Goal: Navigation & Orientation: Find specific page/section

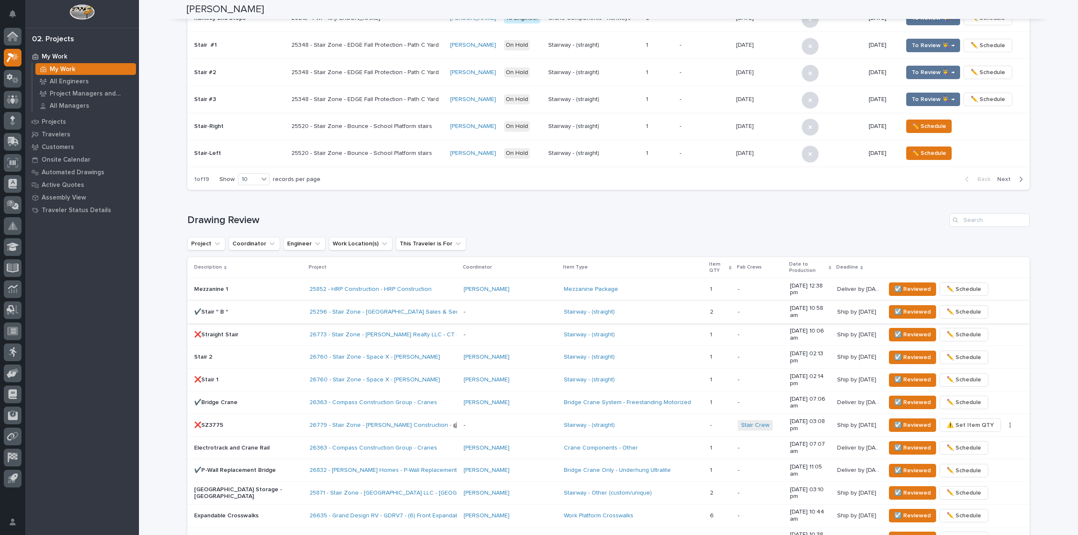
scroll to position [371, 0]
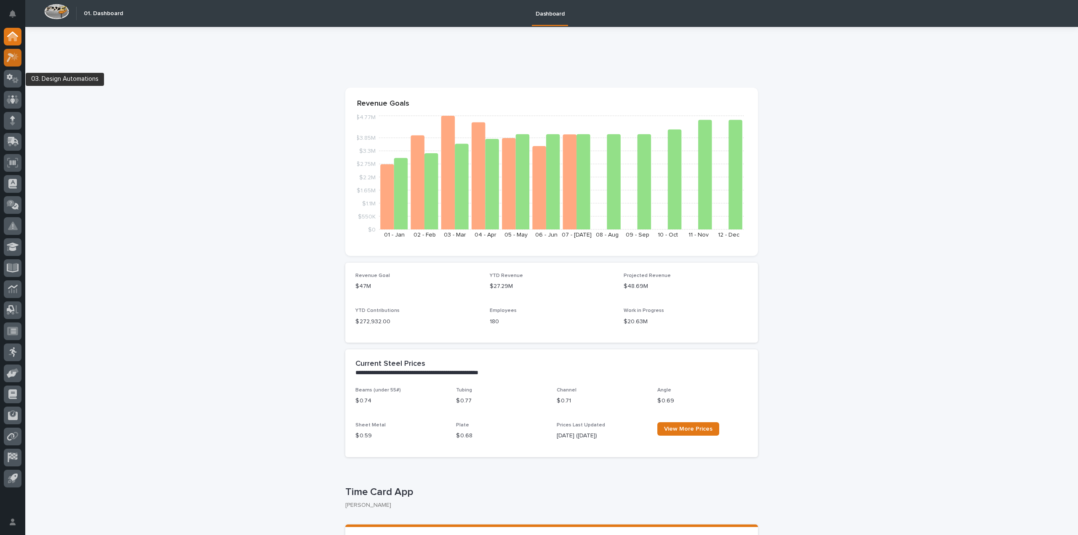
click at [13, 55] on icon at bounding box center [11, 57] width 8 height 9
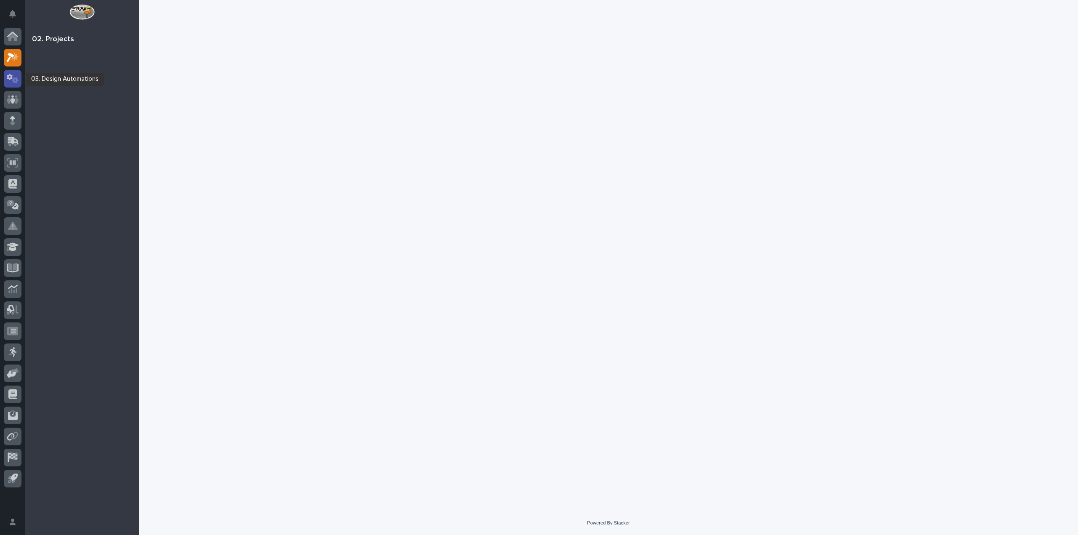
click at [15, 81] on icon at bounding box center [13, 79] width 12 height 10
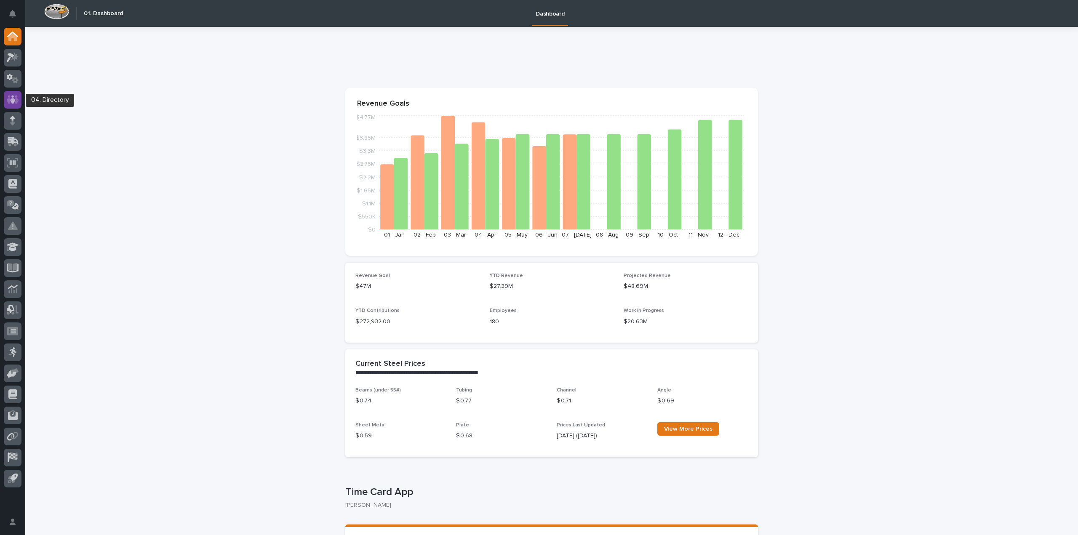
click at [15, 100] on icon at bounding box center [12, 99] width 5 height 8
